Goal: Task Accomplishment & Management: Use online tool/utility

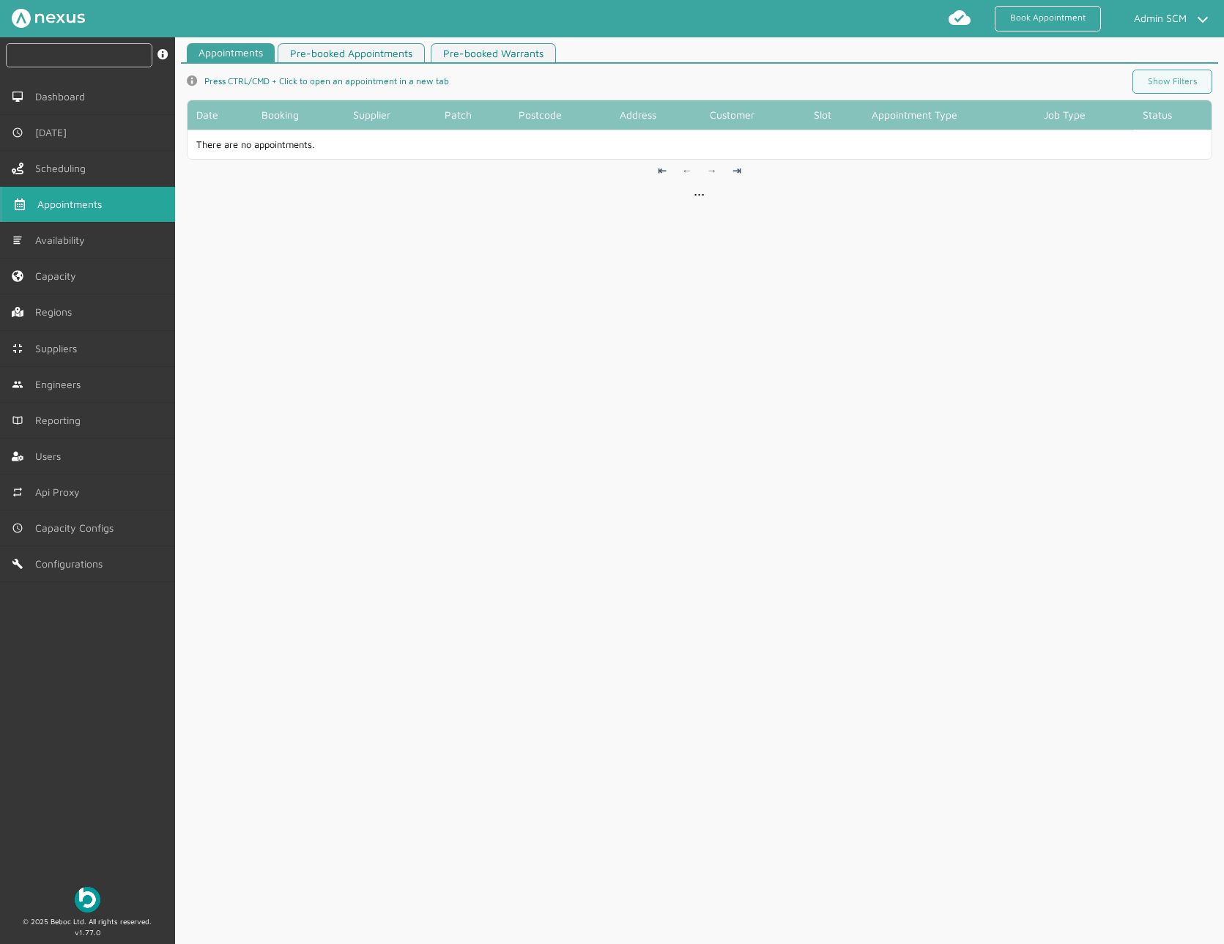
click at [56, 64] on input "text" at bounding box center [79, 55] width 146 height 24
click at [87, 50] on input "text" at bounding box center [79, 55] width 146 height 24
paste input "RUE/114914"
type input "RUE/114914"
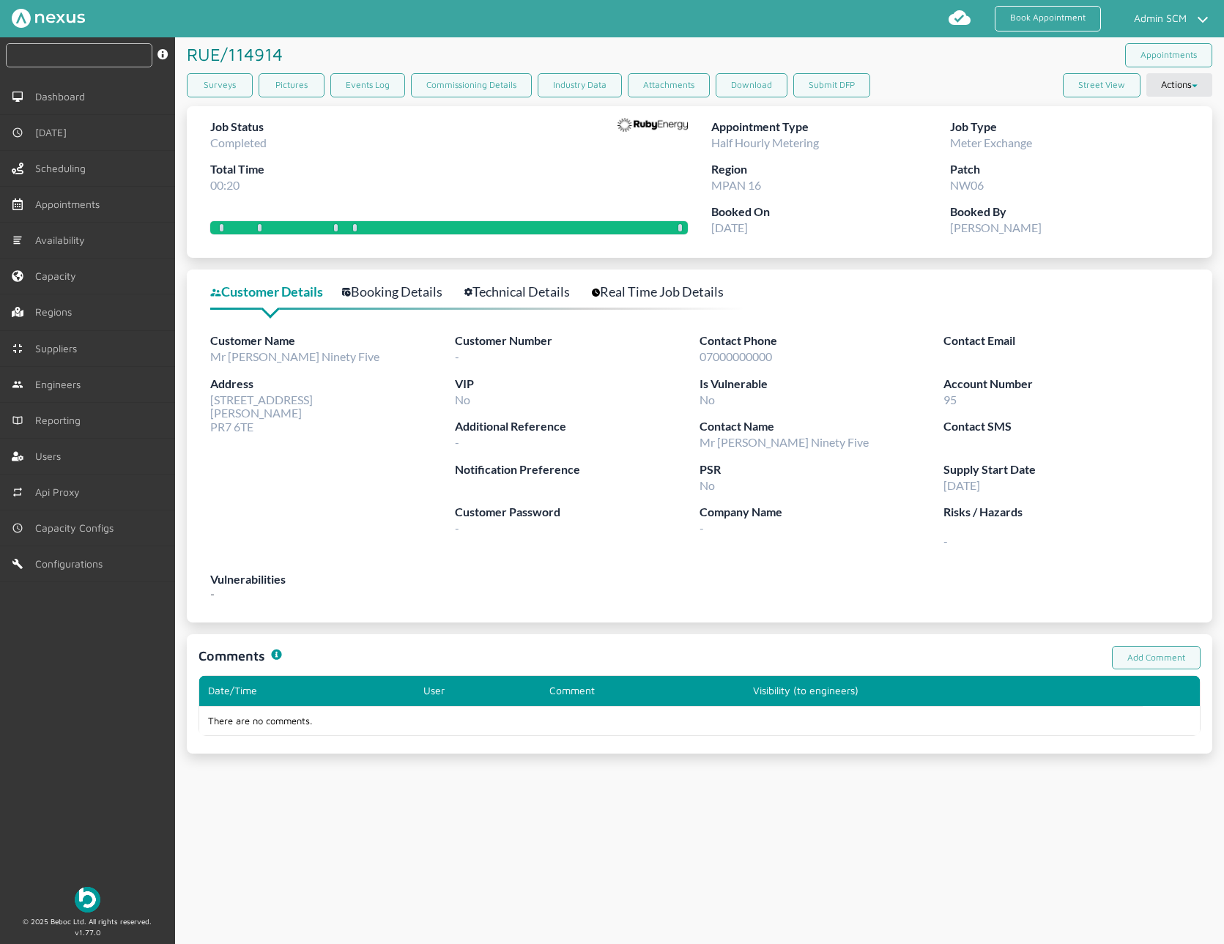
click at [97, 59] on input "text" at bounding box center [79, 55] width 146 height 24
paste input "RUE/114917"
type input "RUE/114917"
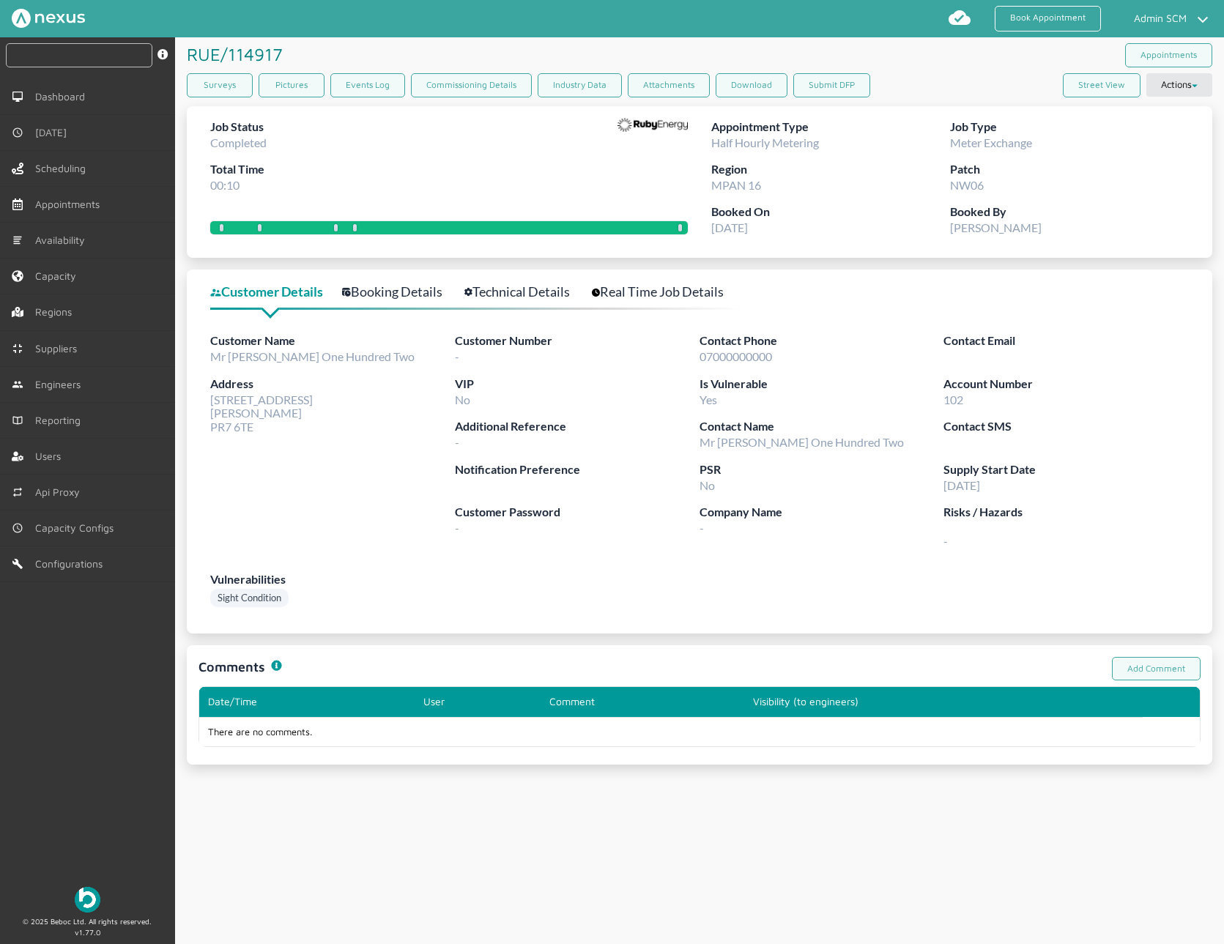
click at [103, 64] on input "text" at bounding box center [79, 55] width 146 height 24
paste input "RUE/114913"
type input "RUE/114913"
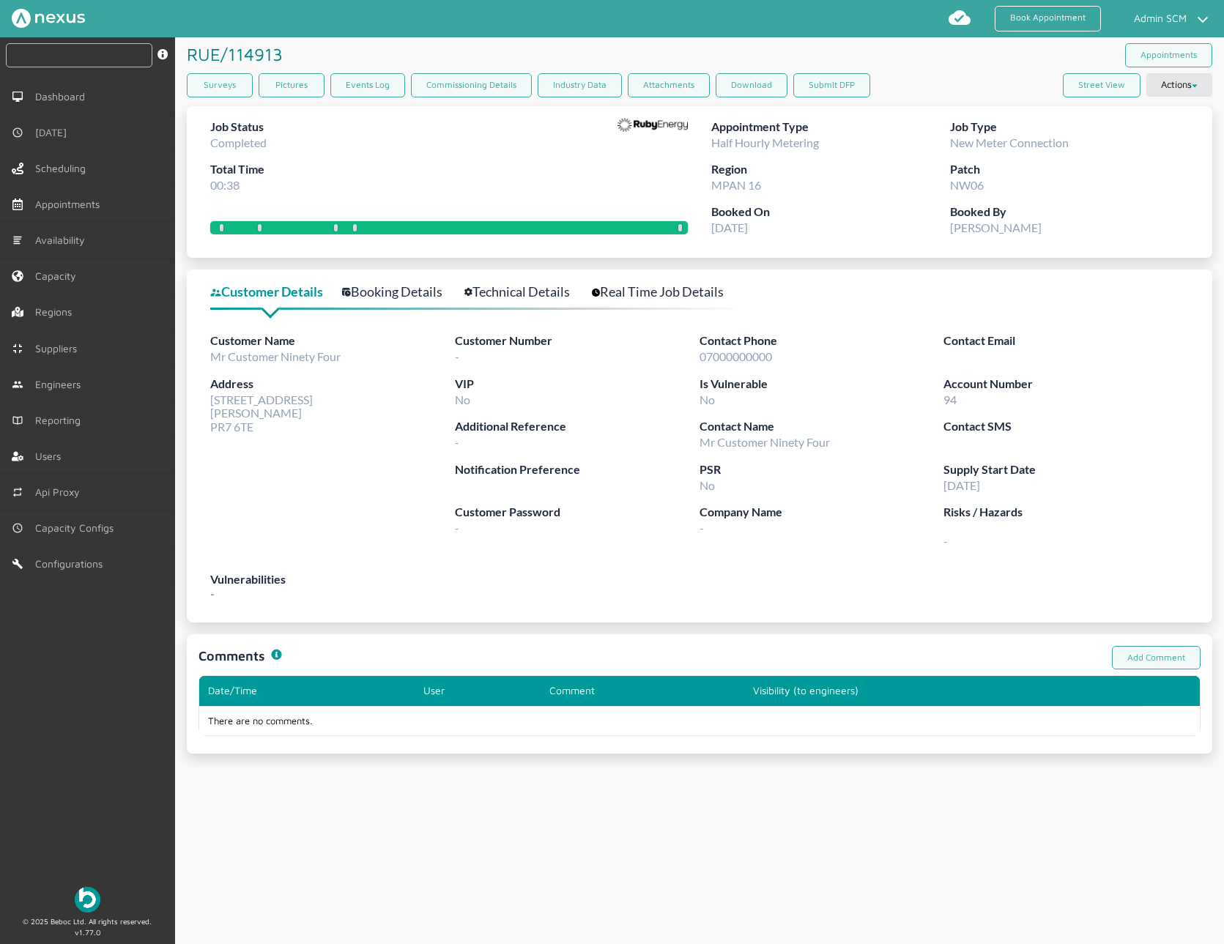
click at [34, 53] on input "text" at bounding box center [79, 55] width 146 height 24
type input "RUE/114913"
click at [524, 174] on div "Job Status Completed Total Time 00:38" at bounding box center [449, 161] width 478 height 86
click at [814, 78] on button "Submit DFP" at bounding box center [831, 85] width 77 height 24
click at [899, 100] on div "Surveys Pictures Events Log Commissioning Details Industry Data Attachments Dow…" at bounding box center [699, 88] width 1025 height 30
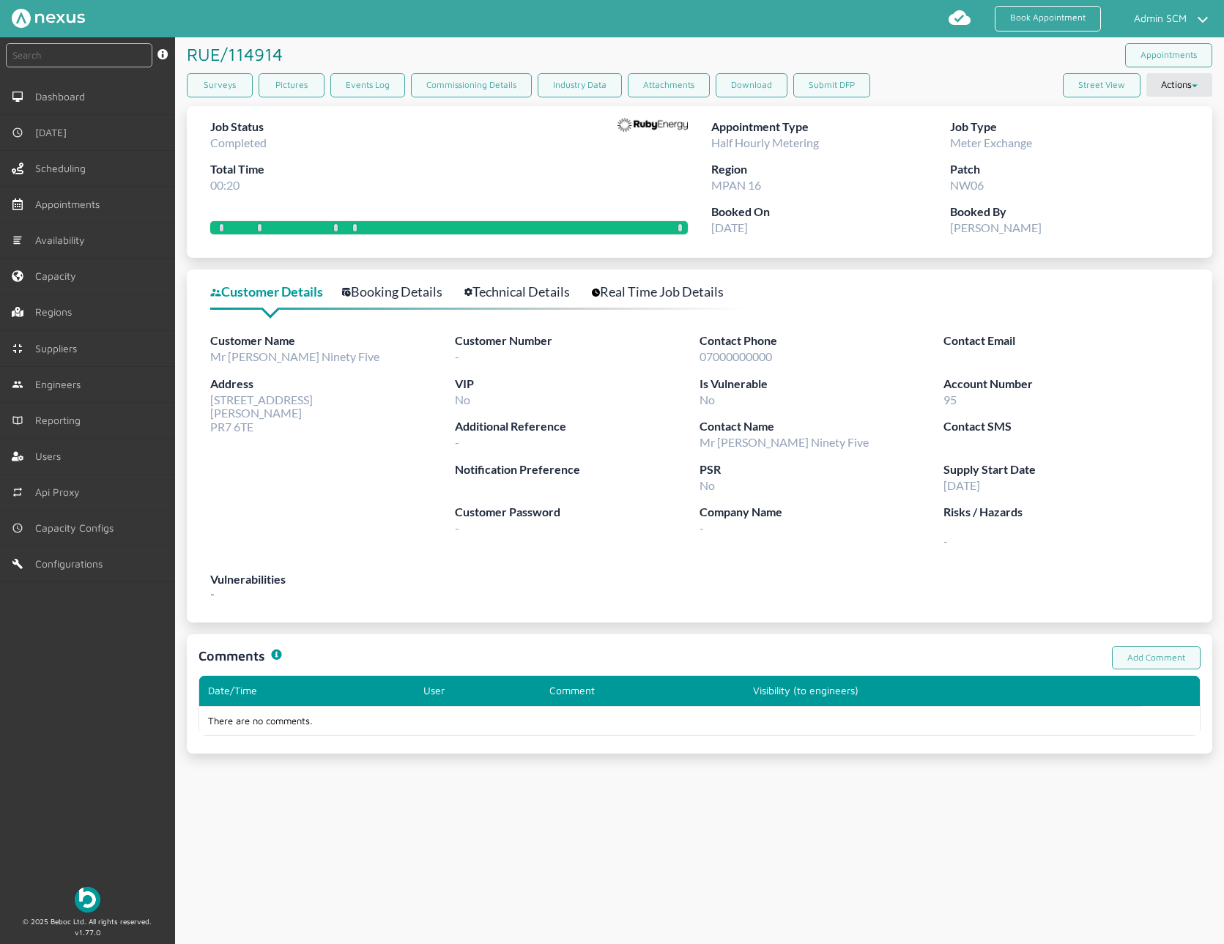
click at [924, 97] on div "Surveys Pictures Events Log Commissioning Details Industry Data Attachments Dow…" at bounding box center [699, 88] width 1025 height 30
click at [835, 82] on button "Submit DFP" at bounding box center [831, 85] width 77 height 24
drag, startPoint x: 1190, startPoint y: 168, endPoint x: 1210, endPoint y: 160, distance: 21.4
click at [1210, 160] on article "RUE/114914 ️️️ Appointments Surveys Pictures Events Log Commissioning Details I…" at bounding box center [699, 395] width 1049 height 716
click at [835, 79] on button "Submit DFP" at bounding box center [831, 85] width 77 height 24
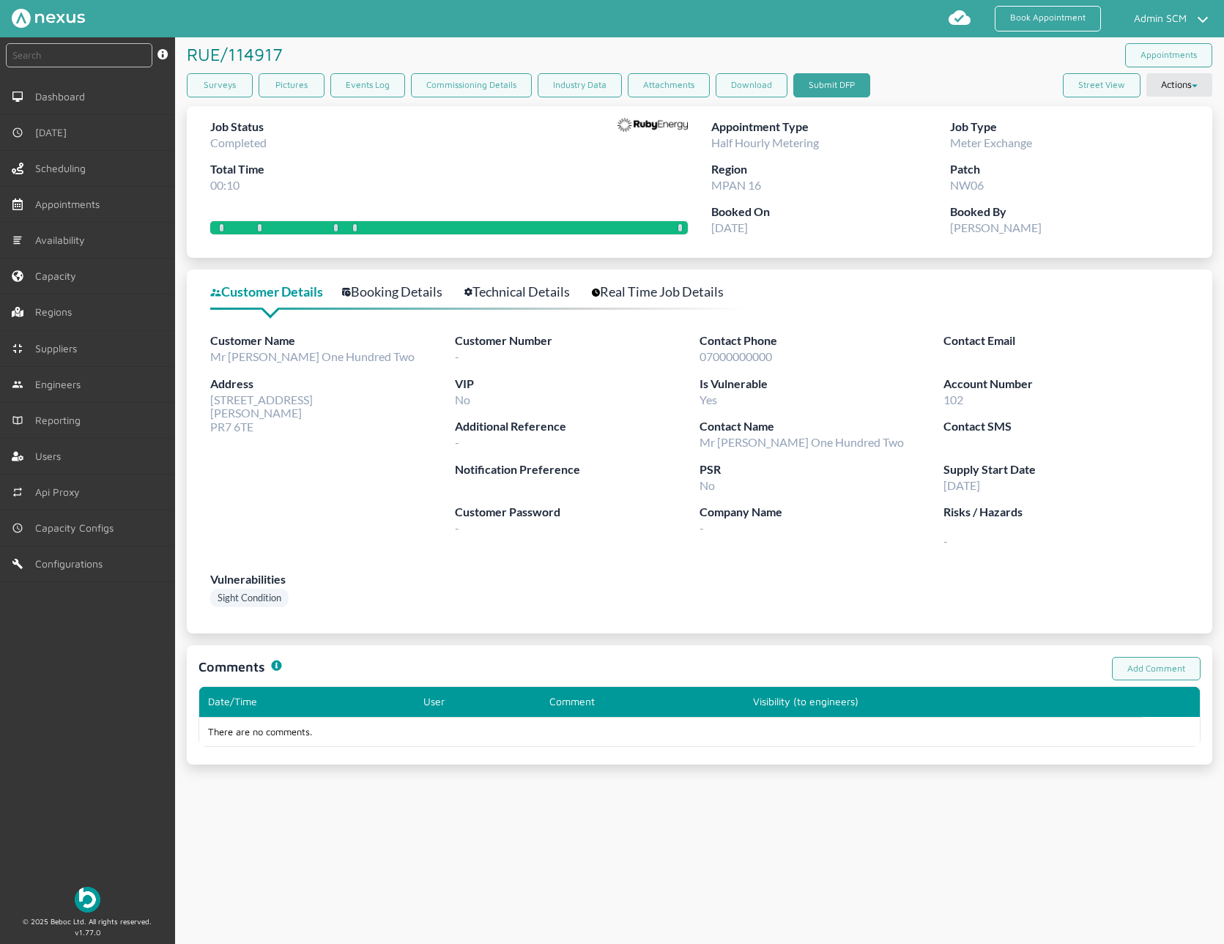
click at [832, 89] on button "Submit DFP" at bounding box center [831, 85] width 77 height 24
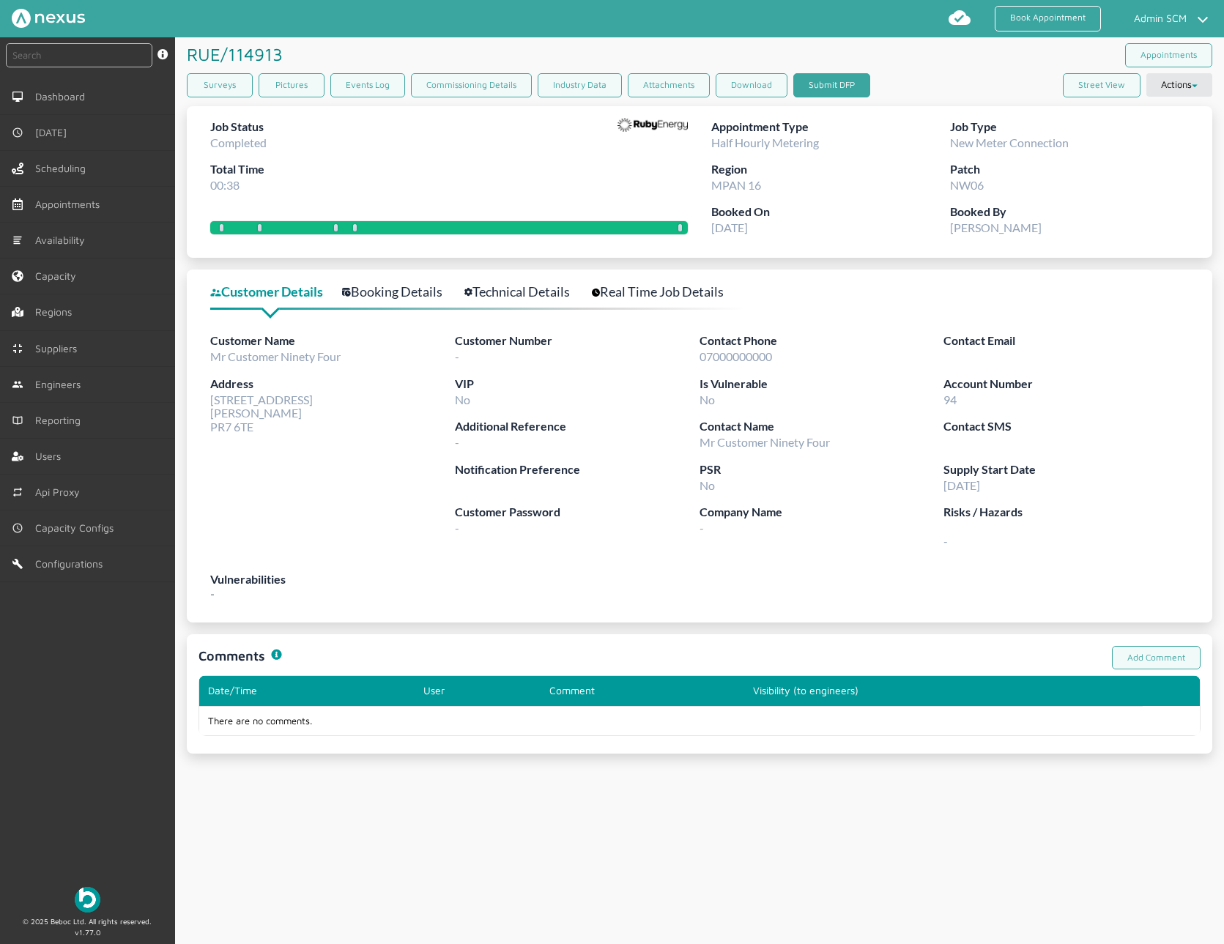
click at [827, 84] on button "Submit DFP" at bounding box center [831, 85] width 77 height 24
